Goal: Transaction & Acquisition: Purchase product/service

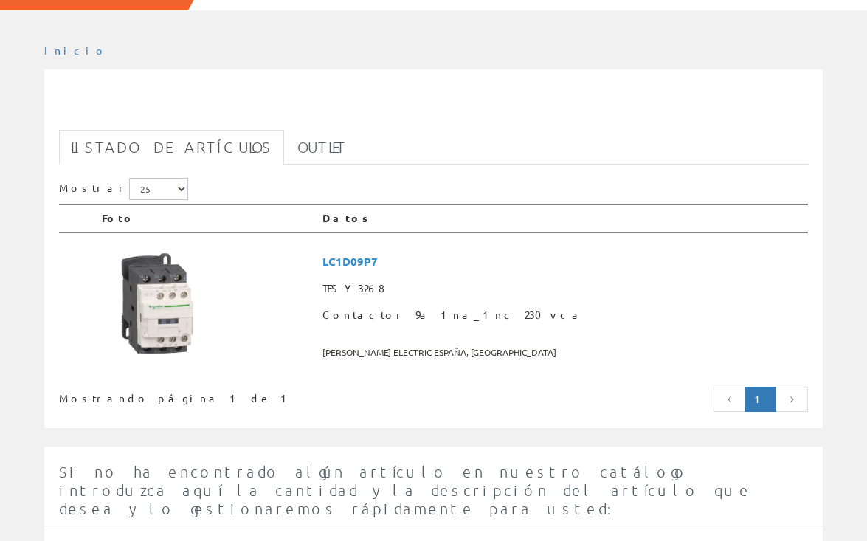
scroll to position [123, 0]
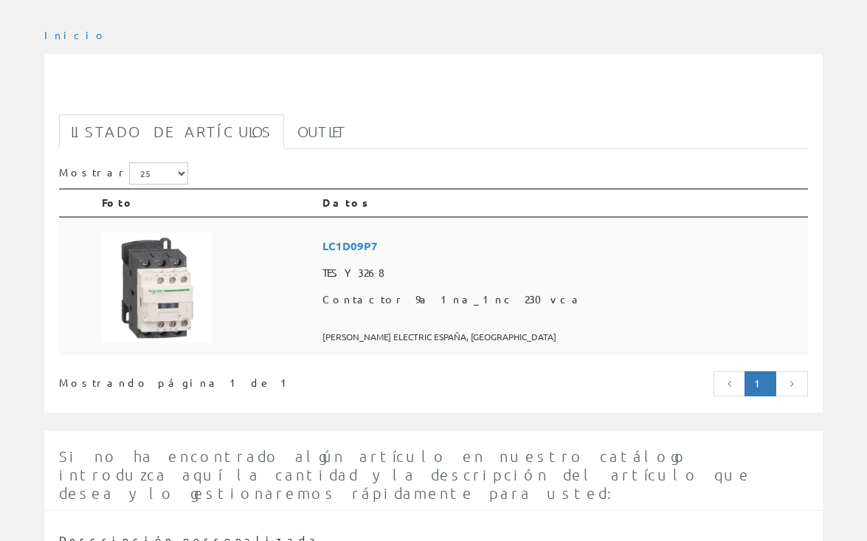
click at [259, 339] on td at bounding box center [206, 286] width 221 height 139
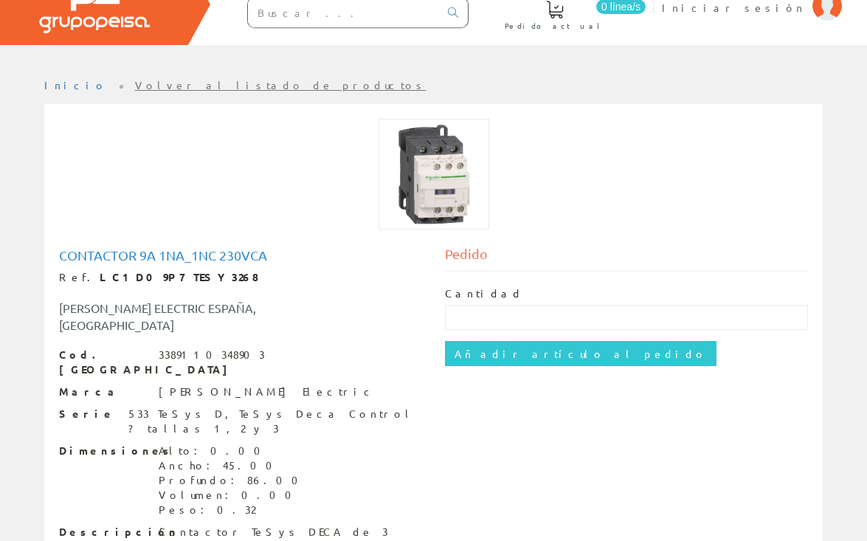
scroll to position [98, 0]
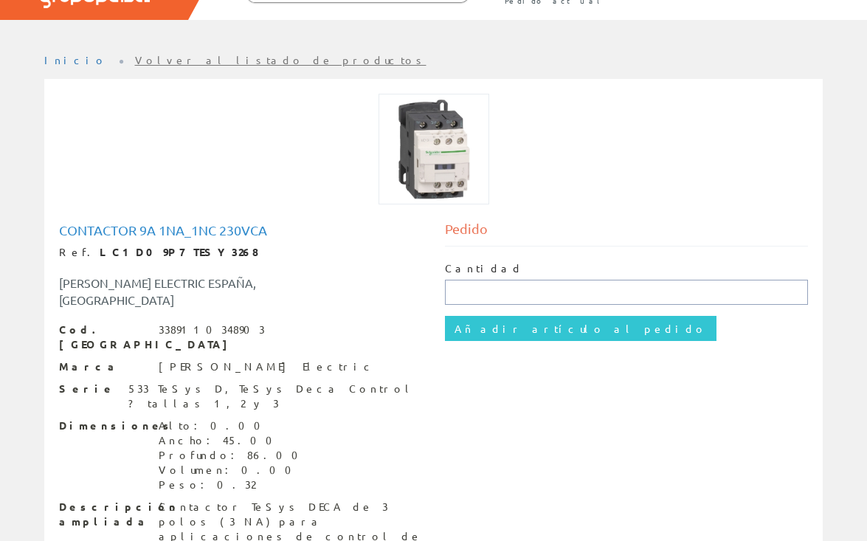
click at [509, 293] on input "text" at bounding box center [627, 292] width 364 height 25
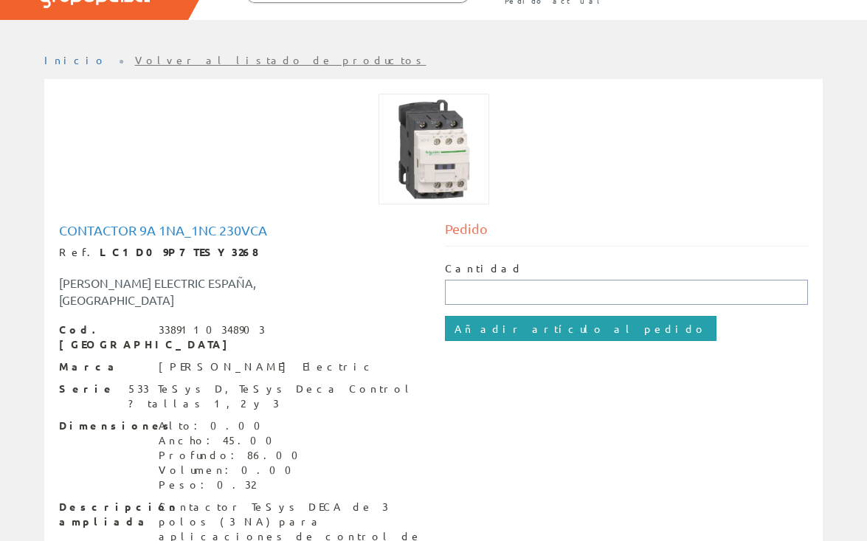
type input "1"
click at [503, 331] on input "Añadir artículo al pedido" at bounding box center [581, 328] width 272 height 25
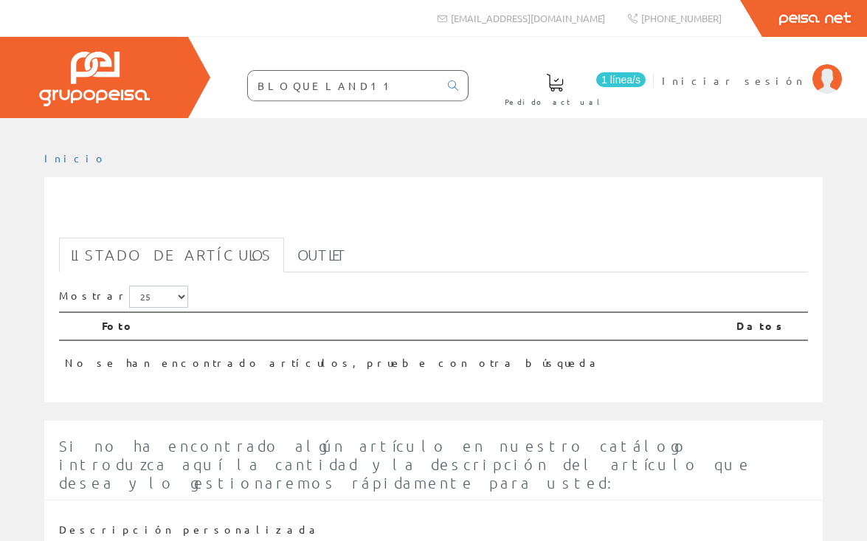
click at [114, 331] on th "Foto" at bounding box center [413, 326] width 635 height 28
click at [382, 89] on input "BLOQUE LAND11" at bounding box center [343, 86] width 191 height 30
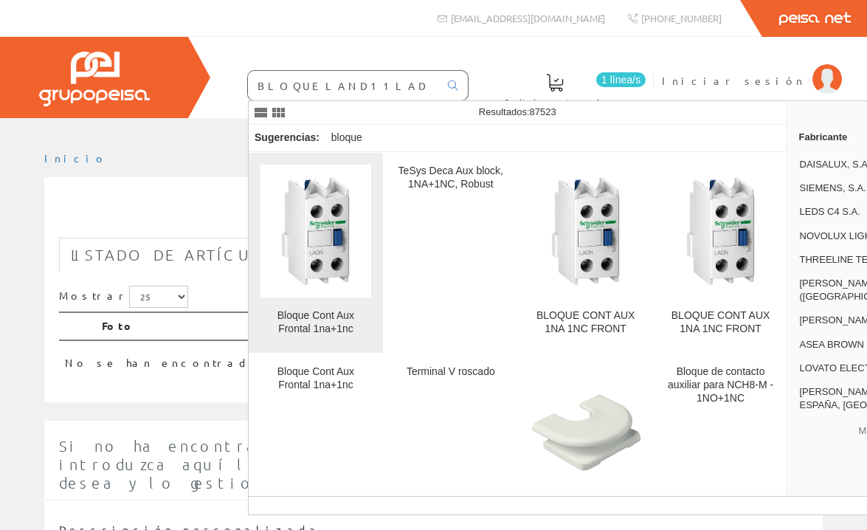
type input "BLOQUE LAND11LADN11"
click at [353, 221] on img at bounding box center [315, 231] width 111 height 111
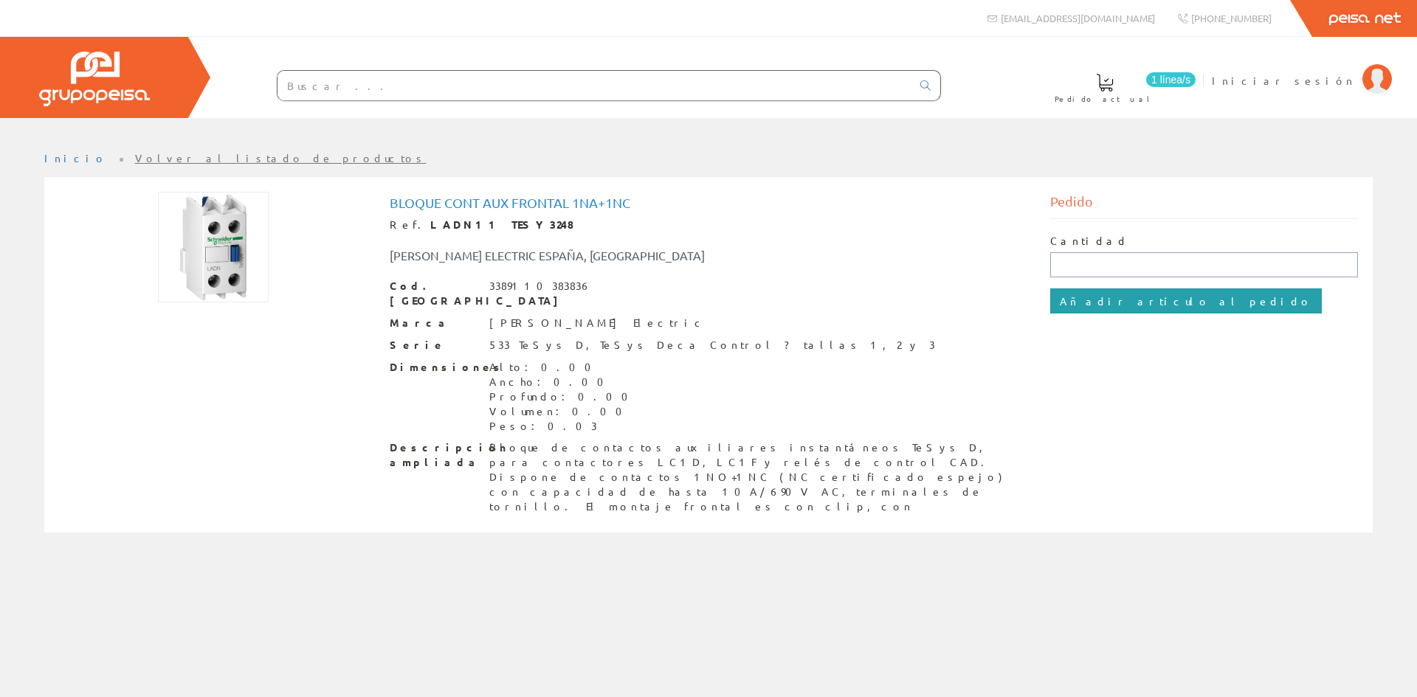
drag, startPoint x: 1141, startPoint y: 263, endPoint x: 1110, endPoint y: 289, distance: 40.9
click at [866, 263] on input "text" at bounding box center [1204, 264] width 308 height 25
type input "1"
click at [866, 302] on input "Añadir artículo al pedido" at bounding box center [1186, 301] width 272 height 25
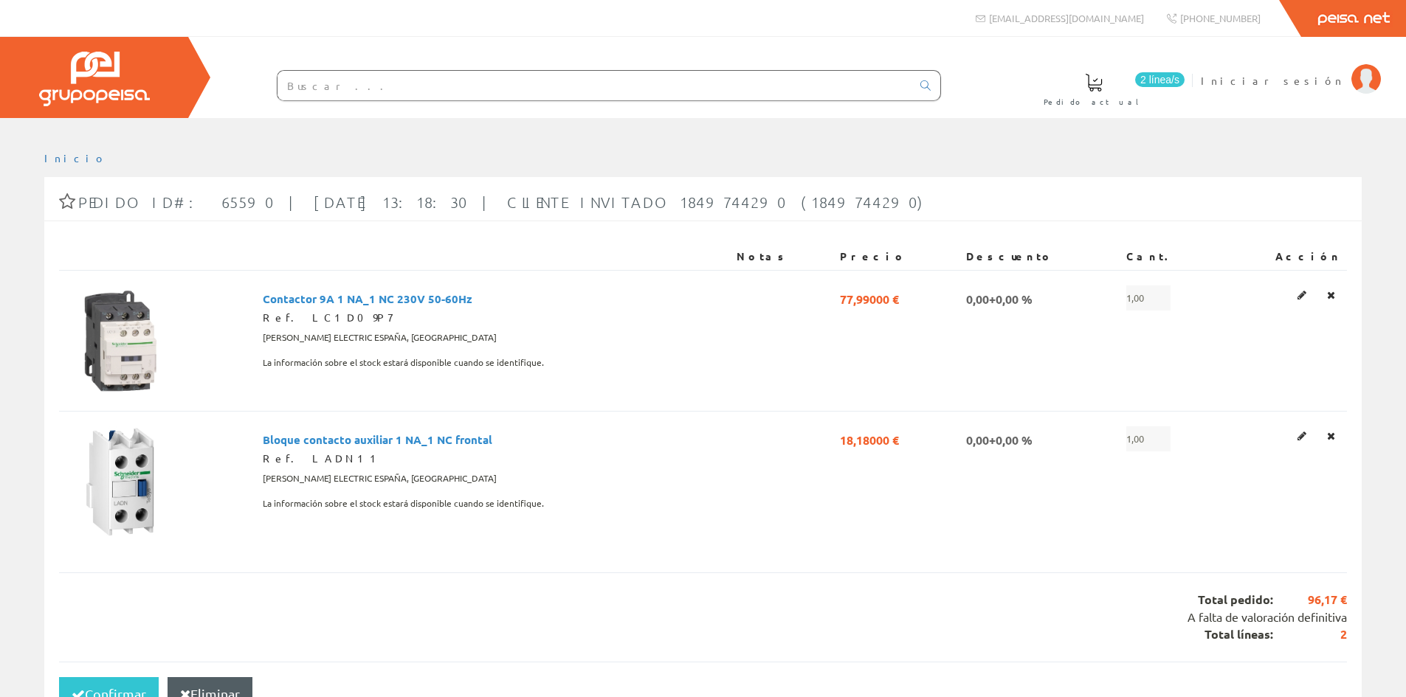
click at [534, 92] on input "text" at bounding box center [594, 86] width 634 height 30
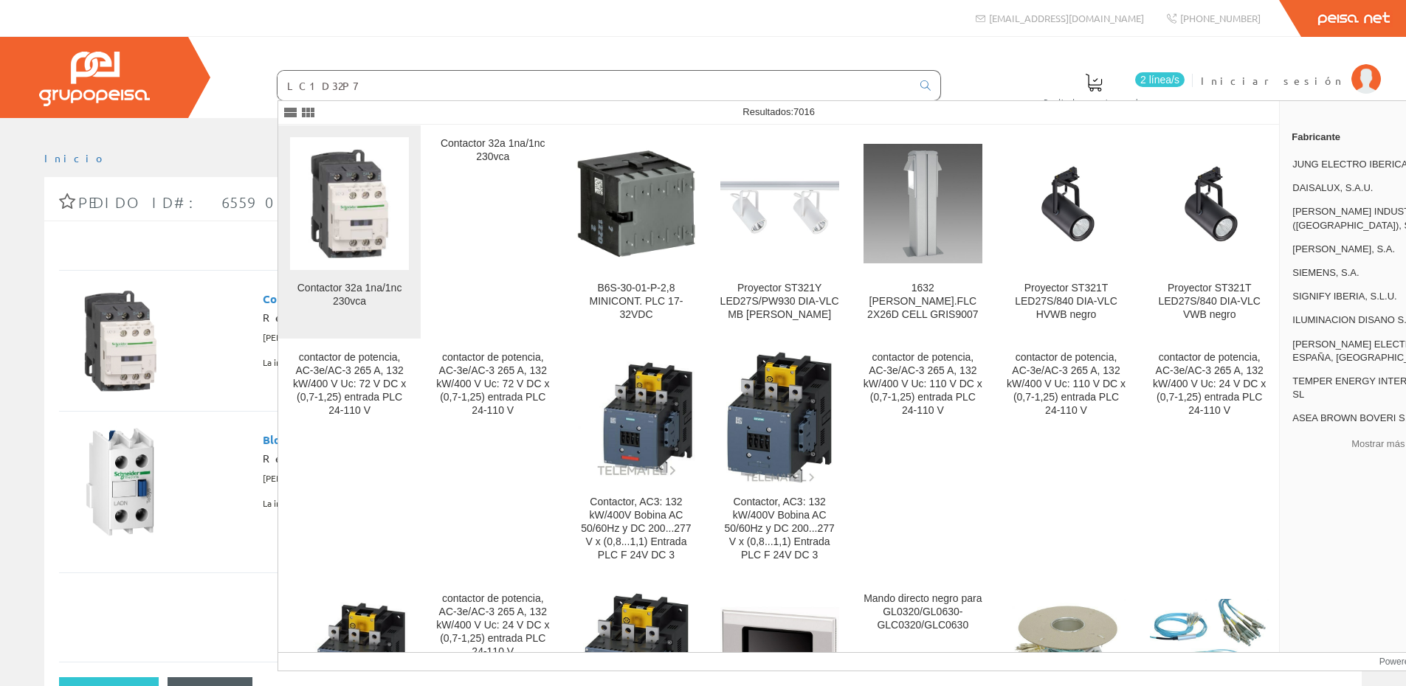
type input "LC1D32P7"
click at [370, 222] on img at bounding box center [349, 203] width 119 height 119
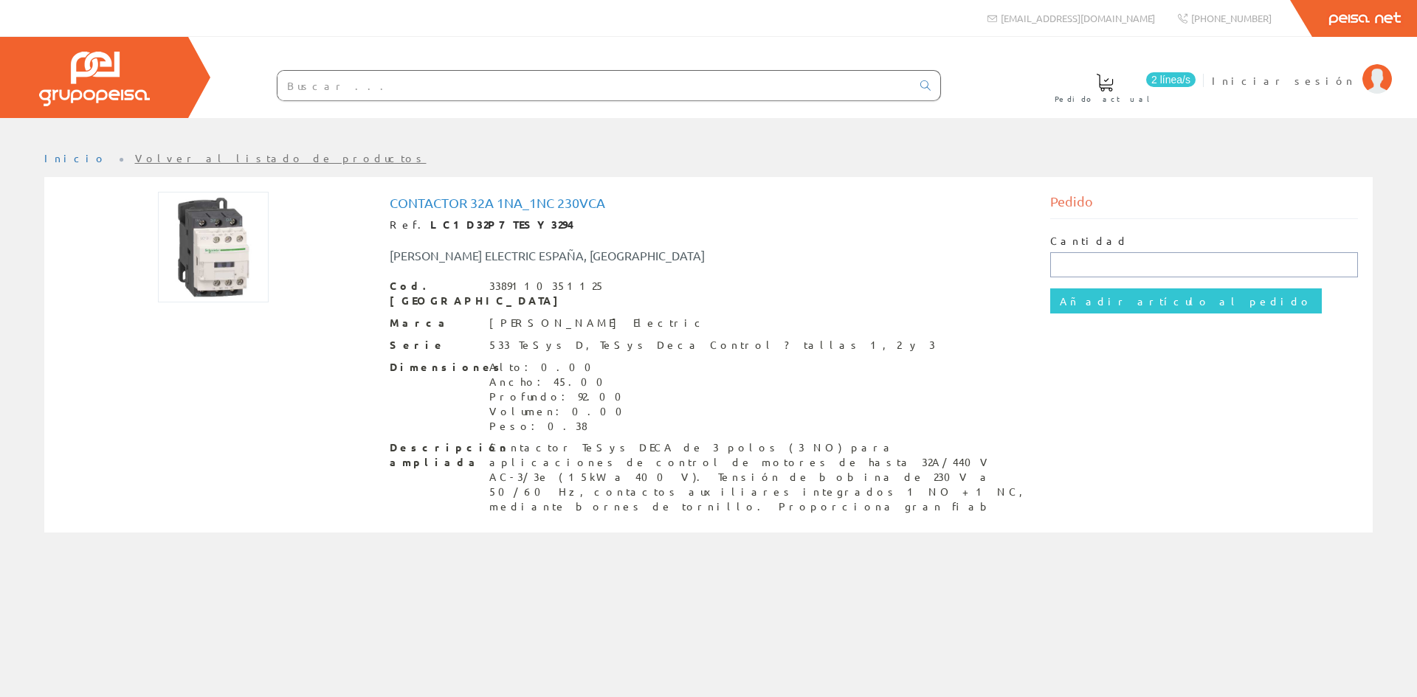
click at [1128, 265] on input "text" at bounding box center [1204, 264] width 308 height 25
type input "1"
click at [1112, 304] on input "Añadir artículo al pedido" at bounding box center [1186, 301] width 272 height 25
